Goal: Task Accomplishment & Management: Complete application form

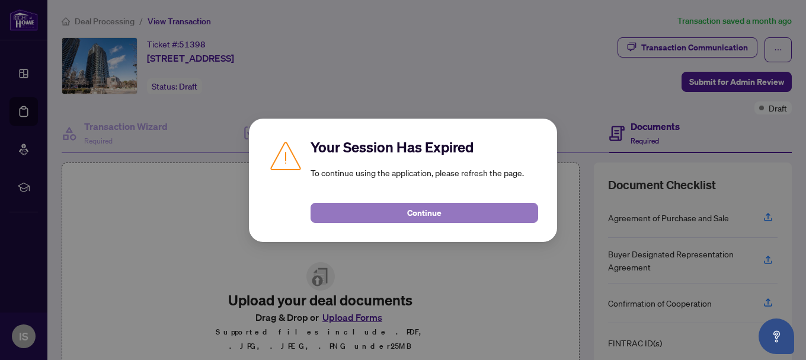
click at [404, 218] on button "Continue" at bounding box center [425, 213] width 228 height 20
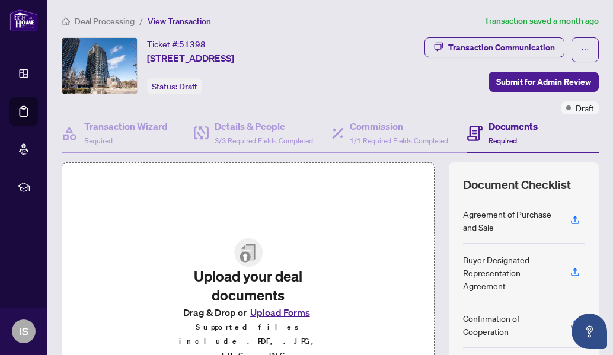
click at [269, 320] on button "Upload Forms" at bounding box center [280, 312] width 67 height 15
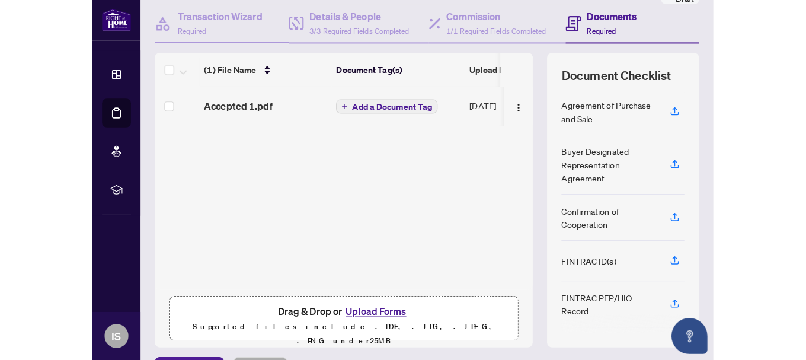
scroll to position [107, 0]
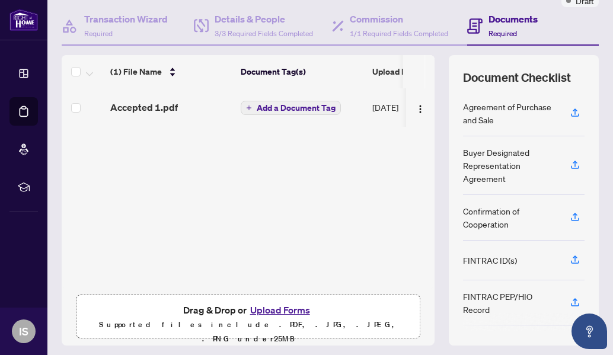
click at [267, 309] on button "Upload Forms" at bounding box center [280, 309] width 67 height 15
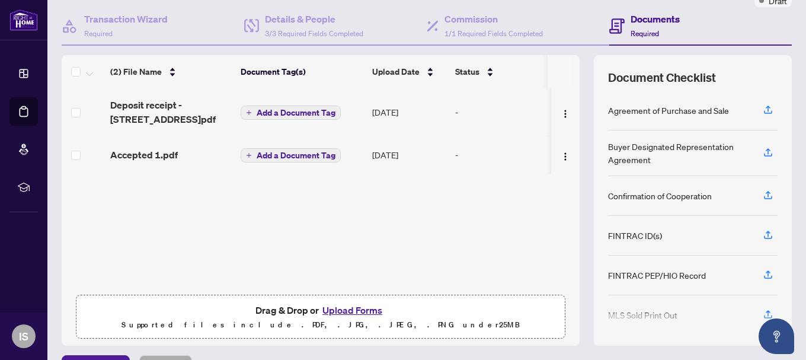
click at [351, 306] on button "Upload Forms" at bounding box center [352, 309] width 67 height 15
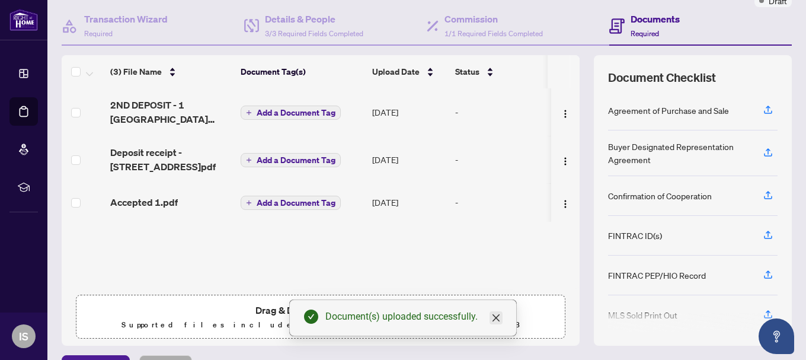
click at [492, 317] on icon "close" at bounding box center [495, 317] width 9 height 9
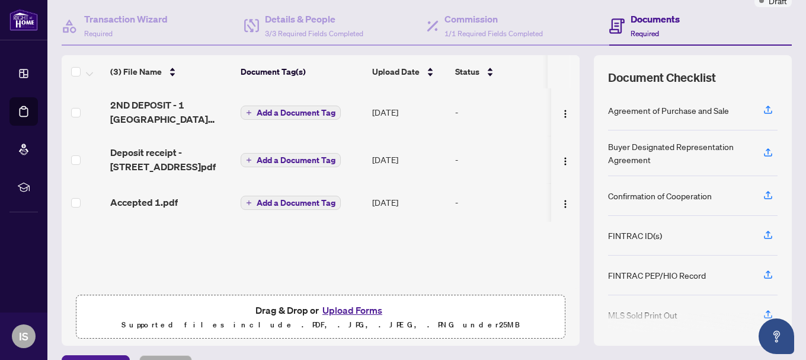
click at [363, 307] on button "Upload Forms" at bounding box center [352, 309] width 67 height 15
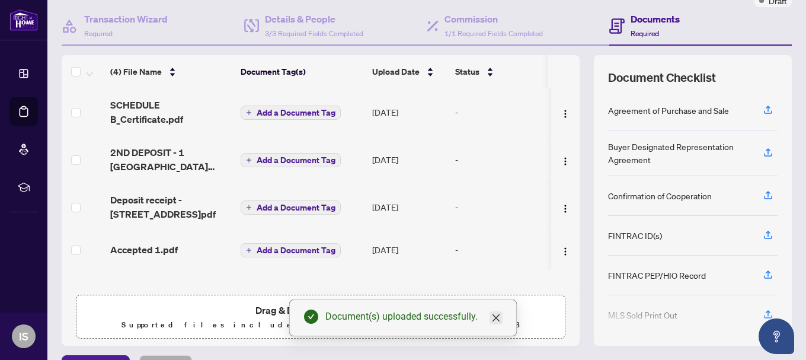
click at [494, 317] on icon "close" at bounding box center [495, 317] width 9 height 9
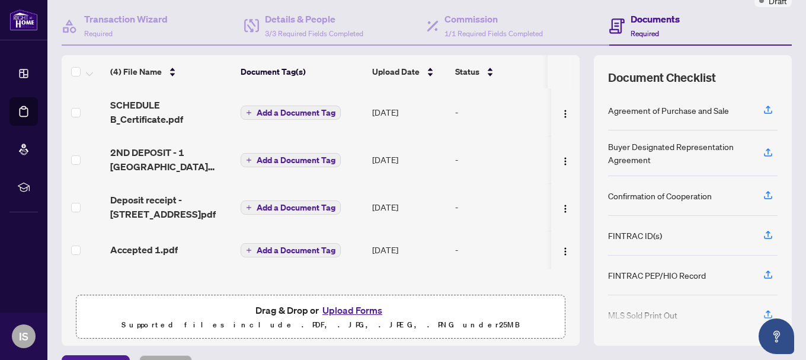
click at [366, 308] on button "Upload Forms" at bounding box center [352, 309] width 67 height 15
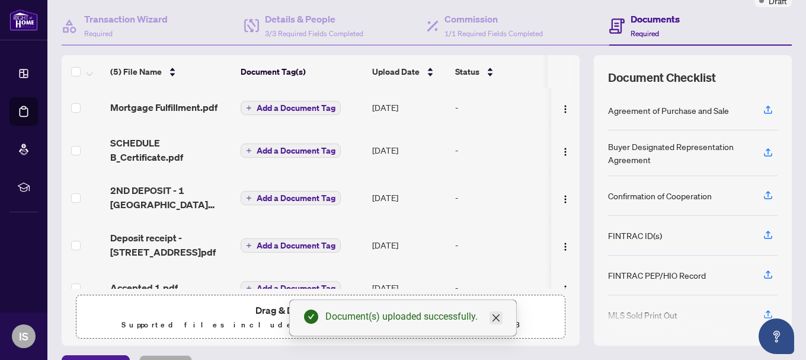
click at [496, 322] on link "Close" at bounding box center [496, 317] width 13 height 13
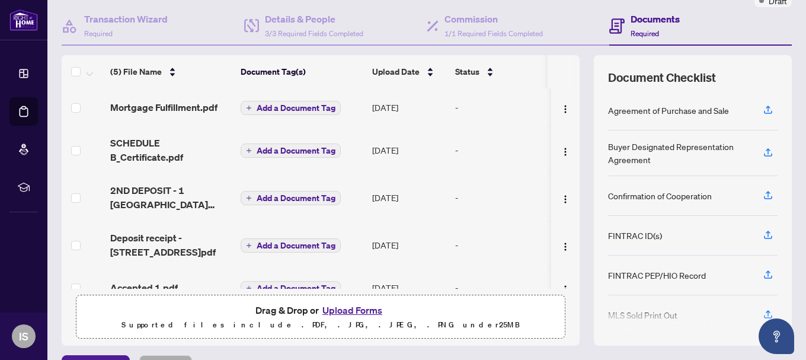
click at [350, 309] on button "Upload Forms" at bounding box center [352, 309] width 67 height 15
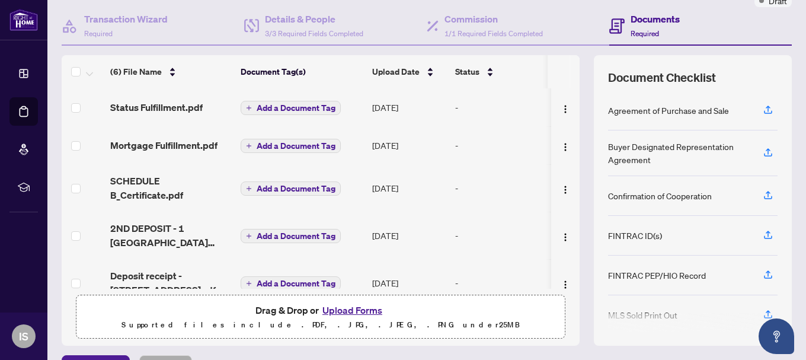
click at [334, 308] on button "Upload Forms" at bounding box center [352, 309] width 67 height 15
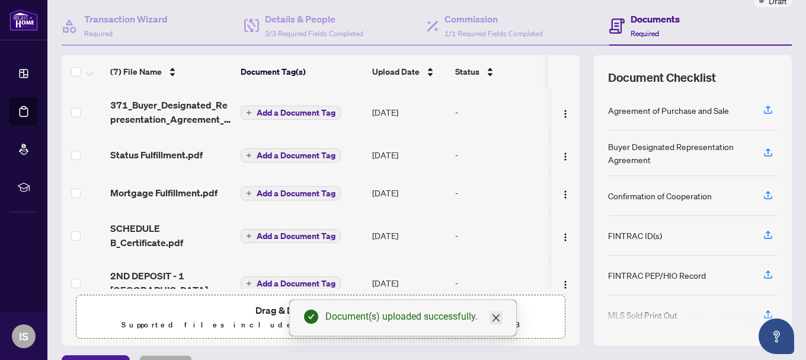
click at [493, 314] on icon "close" at bounding box center [496, 317] width 7 height 7
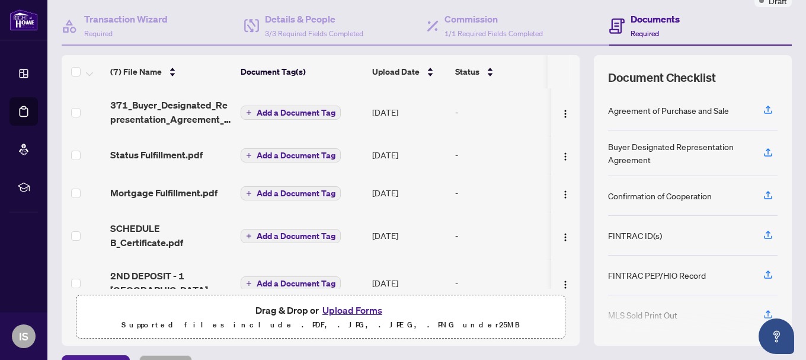
click at [498, 259] on td "-" at bounding box center [500, 282] width 101 height 47
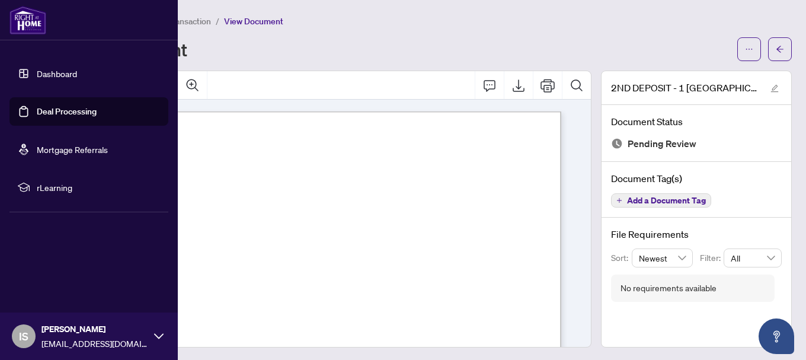
click at [43, 73] on link "Dashboard" at bounding box center [57, 73] width 40 height 11
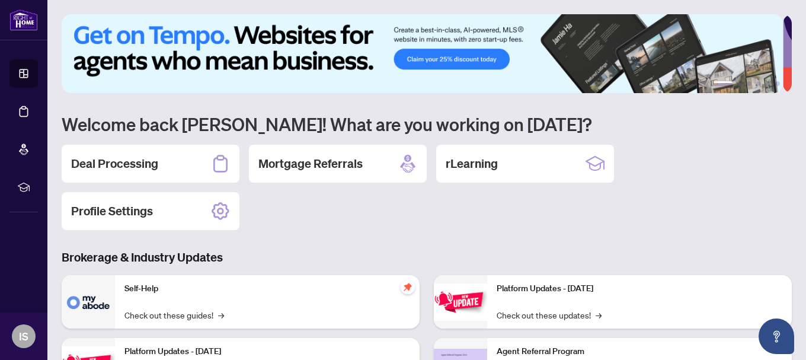
click at [354, 219] on div "Deal Processing Mortgage Referrals rLearning Profile Settings" at bounding box center [427, 187] width 730 height 85
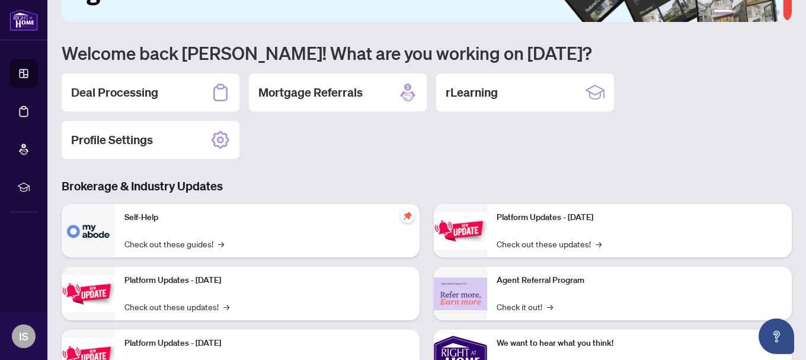
scroll to position [95, 0]
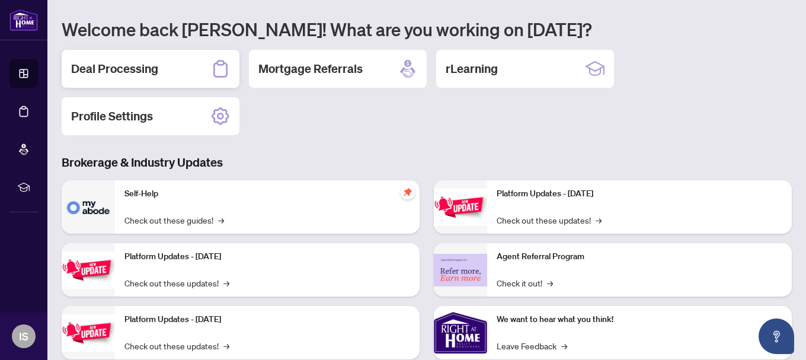
click at [149, 74] on h2 "Deal Processing" at bounding box center [114, 68] width 87 height 17
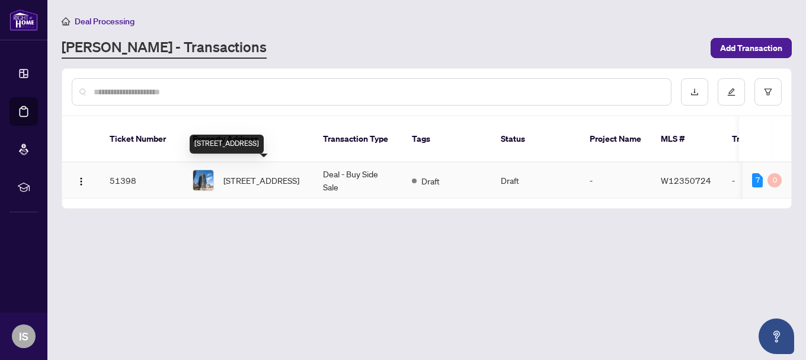
click at [269, 174] on span "[STREET_ADDRESS]" at bounding box center [261, 180] width 76 height 13
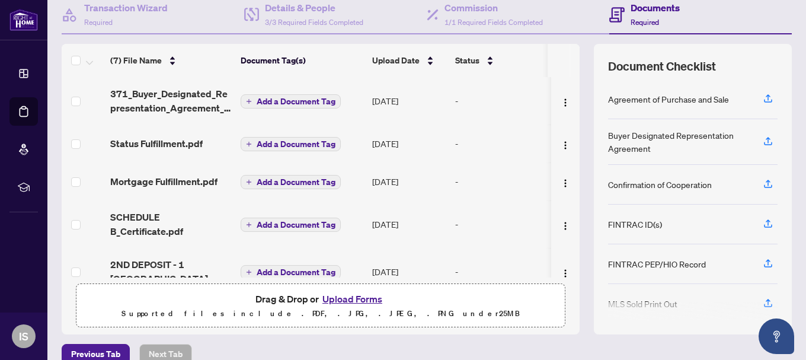
scroll to position [126, 0]
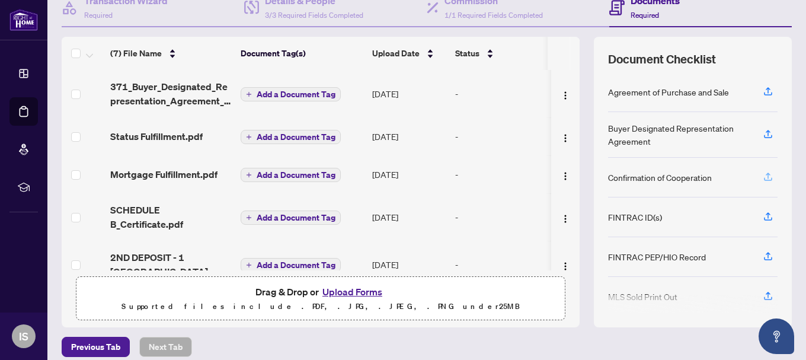
click at [763, 174] on icon "button" at bounding box center [768, 176] width 11 height 11
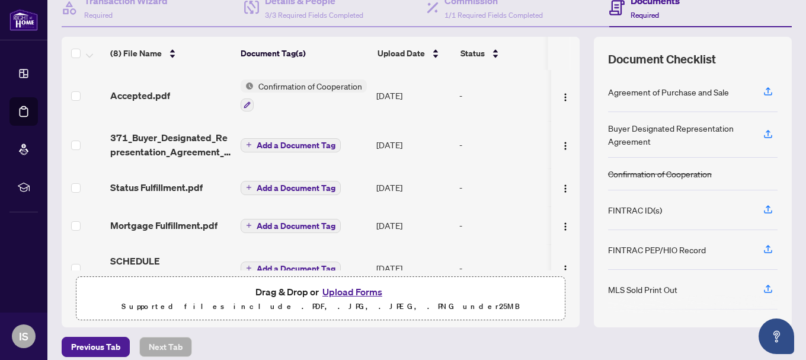
click at [301, 84] on span "Confirmation of Cooperation" at bounding box center [310, 85] width 113 height 13
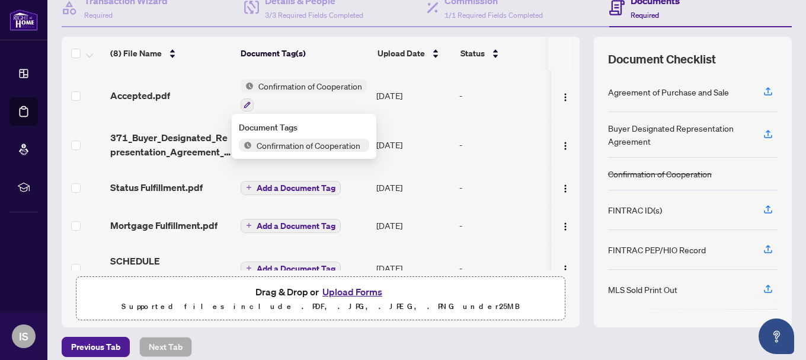
click at [301, 84] on span "Confirmation of Cooperation" at bounding box center [310, 85] width 113 height 13
click at [294, 140] on span "Confirmation of Cooperation" at bounding box center [308, 145] width 113 height 13
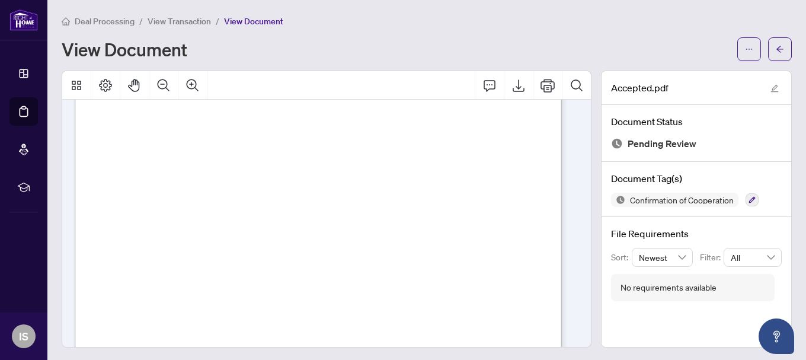
scroll to position [3884, 0]
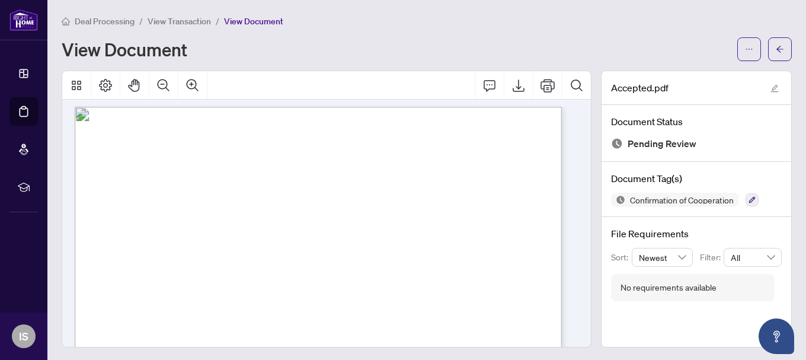
click at [675, 55] on div "View Document" at bounding box center [396, 49] width 669 height 19
click at [768, 47] on button "button" at bounding box center [780, 49] width 24 height 24
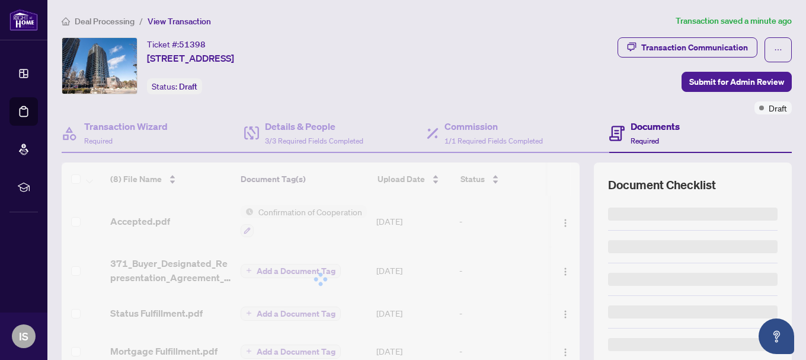
click at [774, 50] on icon "ellipsis" at bounding box center [778, 50] width 8 height 8
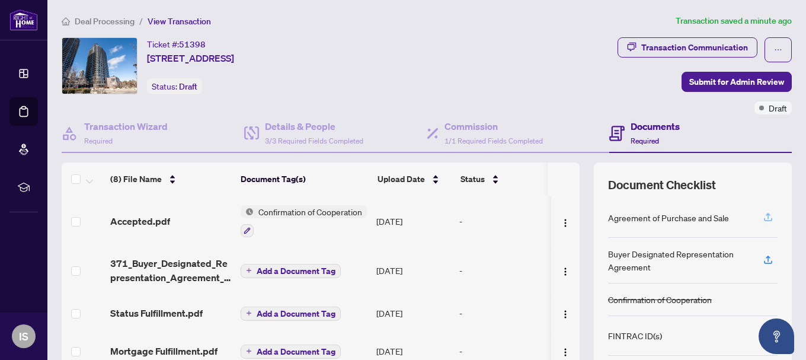
click at [766, 213] on icon "button" at bounding box center [768, 216] width 5 height 6
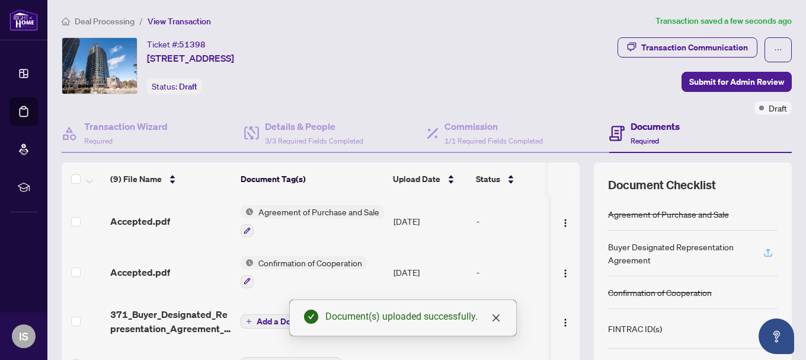
click at [763, 252] on icon "button" at bounding box center [768, 252] width 11 height 11
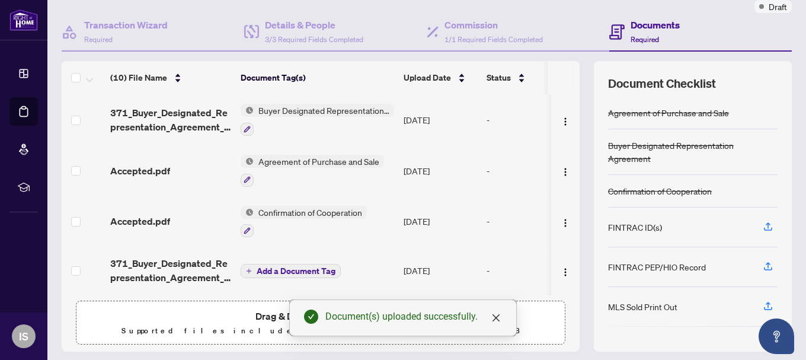
scroll to position [103, 0]
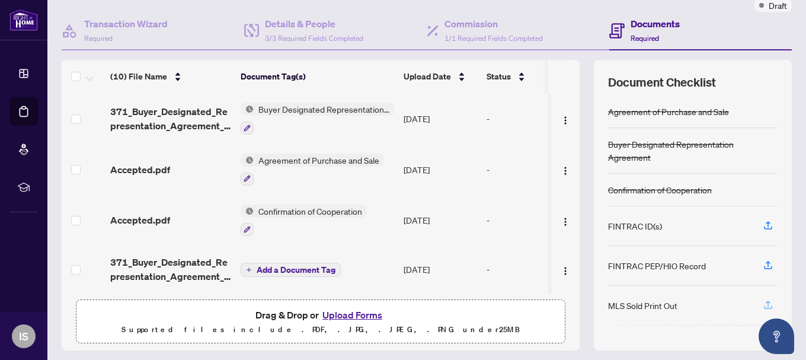
click at [763, 299] on icon "button" at bounding box center [768, 304] width 11 height 11
click at [766, 301] on icon "button" at bounding box center [768, 304] width 5 height 6
click at [763, 299] on icon "button" at bounding box center [768, 304] width 11 height 11
click at [766, 301] on icon "button" at bounding box center [768, 304] width 5 height 6
click at [763, 299] on icon "button" at bounding box center [768, 304] width 11 height 11
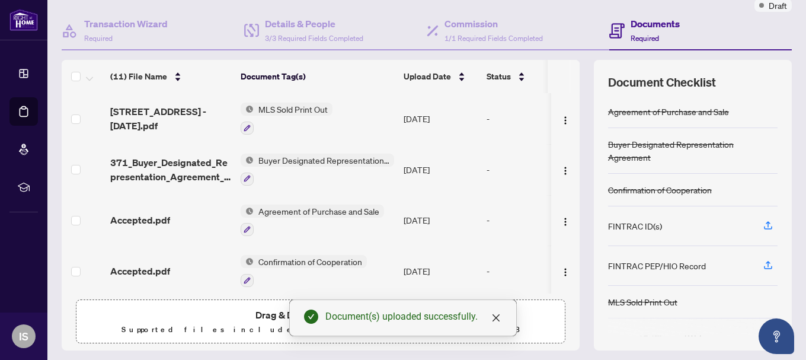
scroll to position [137, 0]
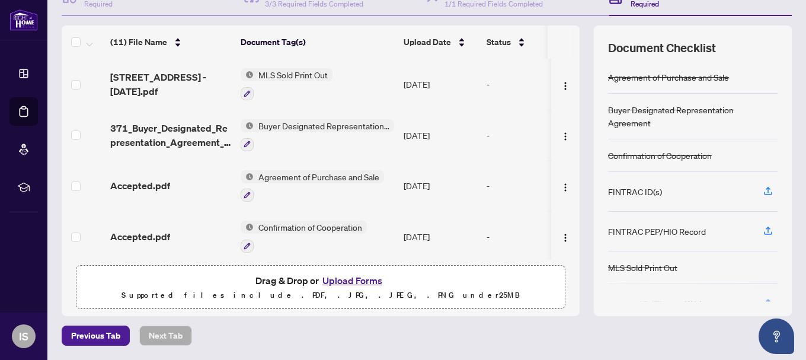
click at [760, 290] on div at bounding box center [693, 292] width 170 height 19
click at [455, 322] on div "Deal Processing / View Transaction Transaction saved 7 minutes ago Ticket #: 51…" at bounding box center [427, 111] width 740 height 468
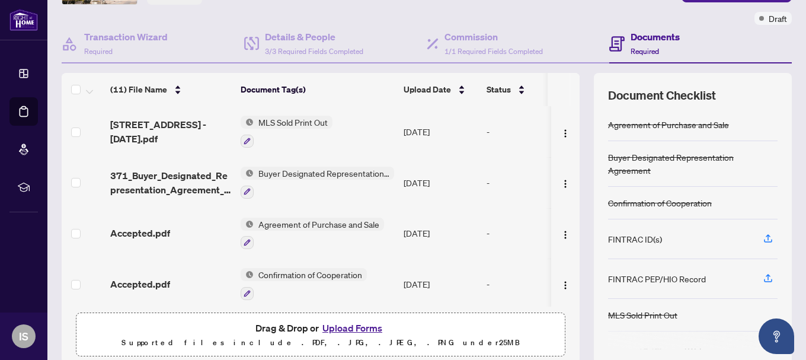
scroll to position [66, 0]
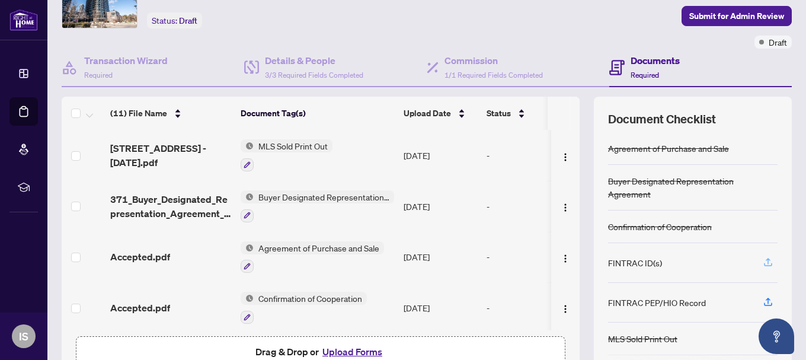
click at [766, 258] on icon "button" at bounding box center [768, 261] width 5 height 6
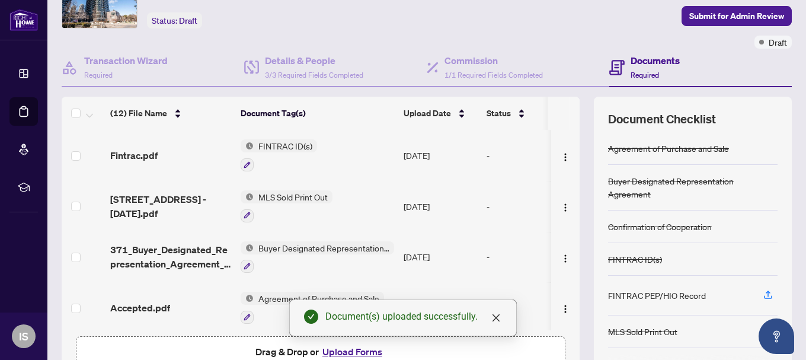
drag, startPoint x: 573, startPoint y: 152, endPoint x: 567, endPoint y: 223, distance: 71.4
click at [567, 222] on div "(12) File Name Document Tag(s) Upload Date Status (12) File Name Document Tag(s…" at bounding box center [427, 242] width 730 height 290
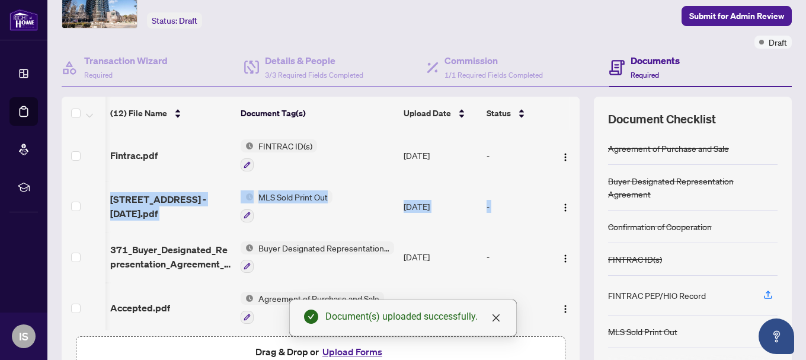
scroll to position [0, 44]
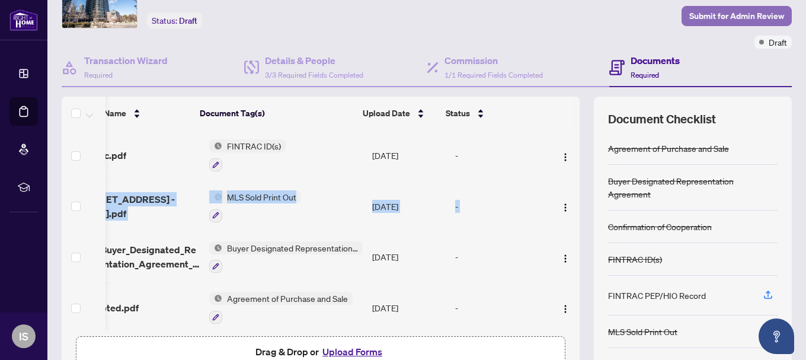
click at [721, 17] on span "Submit for Admin Review" at bounding box center [736, 16] width 95 height 19
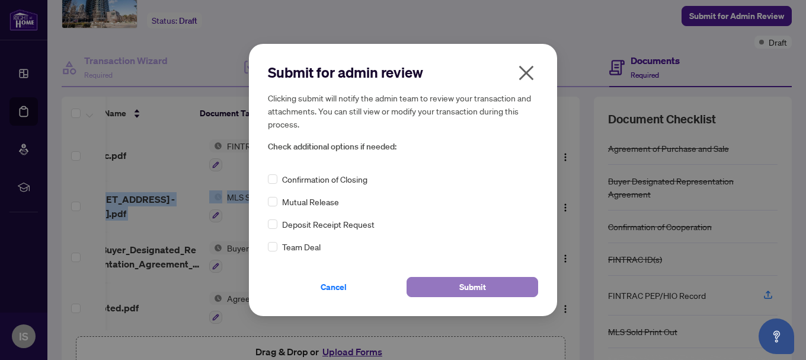
click at [480, 283] on span "Submit" at bounding box center [472, 286] width 27 height 19
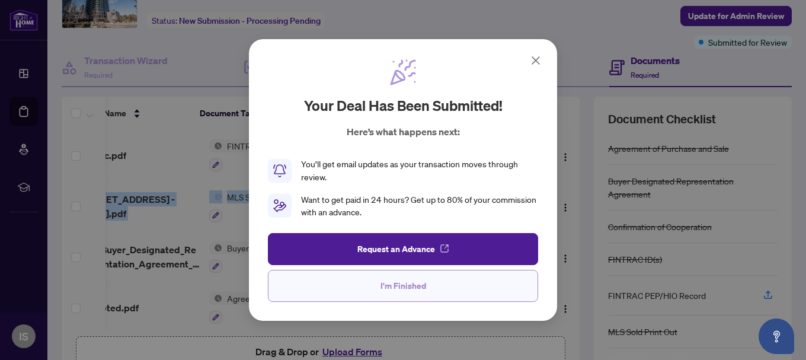
click at [401, 282] on span "I'm Finished" at bounding box center [404, 285] width 46 height 19
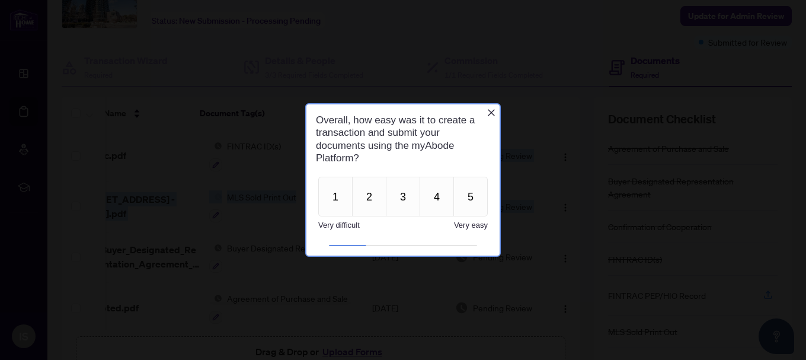
scroll to position [0, 0]
click at [466, 200] on button "5" at bounding box center [470, 197] width 34 height 40
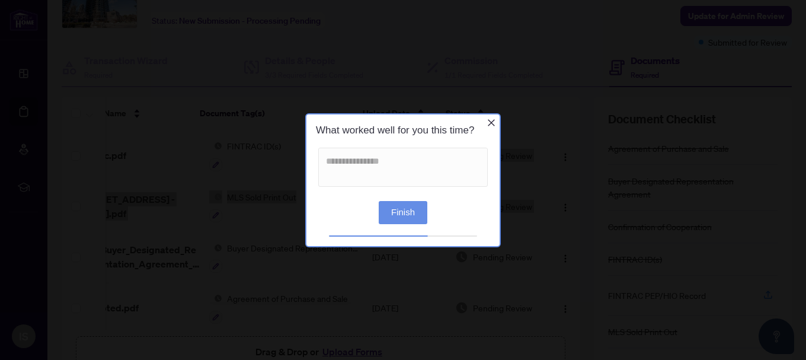
click at [403, 211] on button "Finish" at bounding box center [403, 211] width 49 height 23
